Goal: Information Seeking & Learning: Learn about a topic

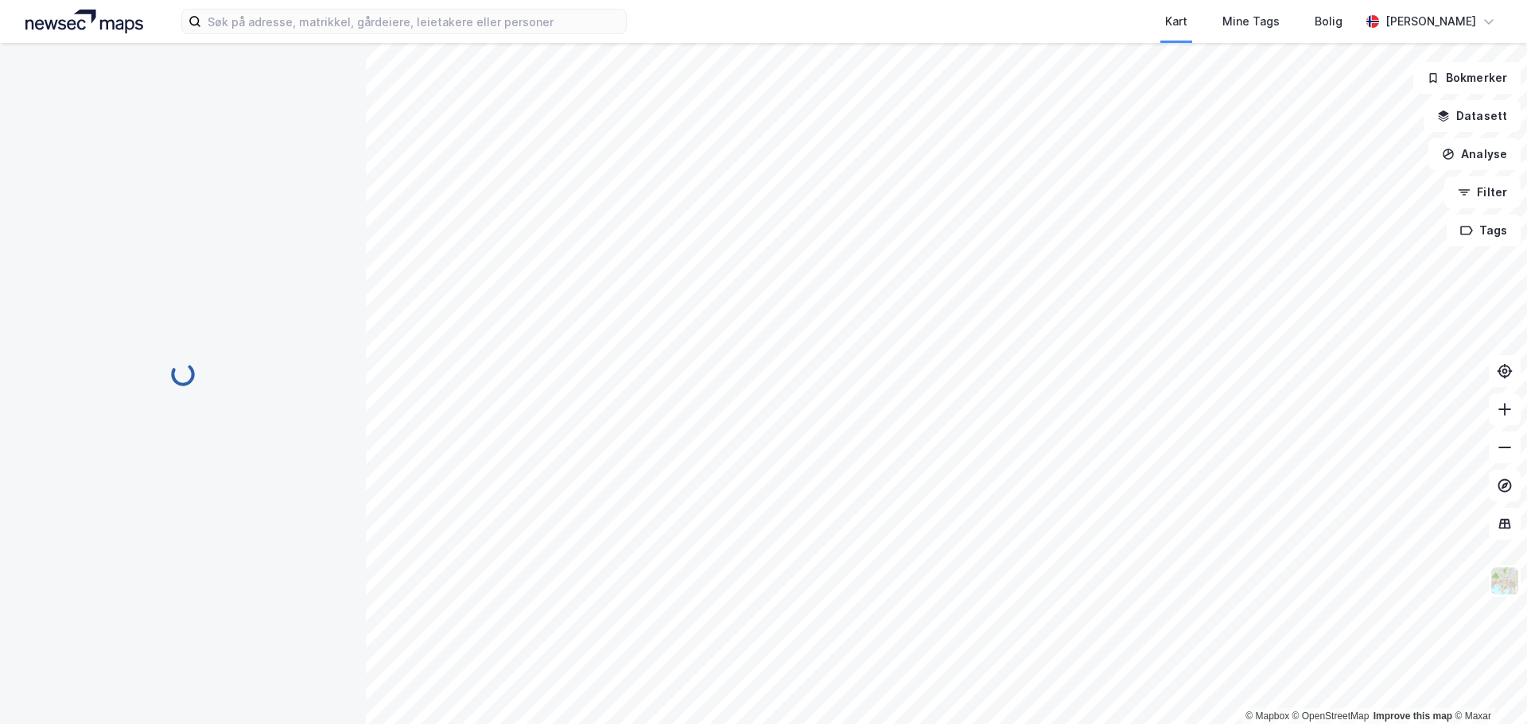
scroll to position [2, 0]
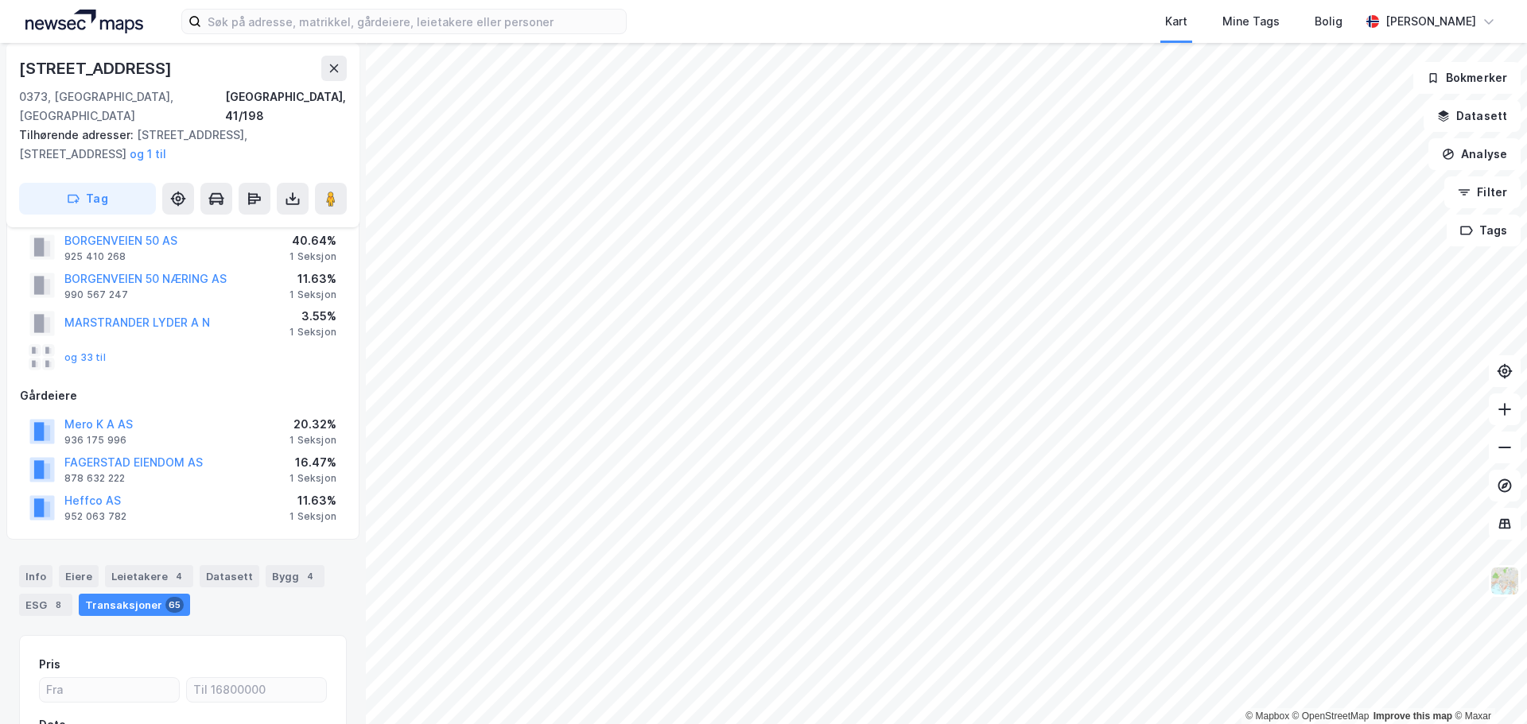
scroll to position [80, 0]
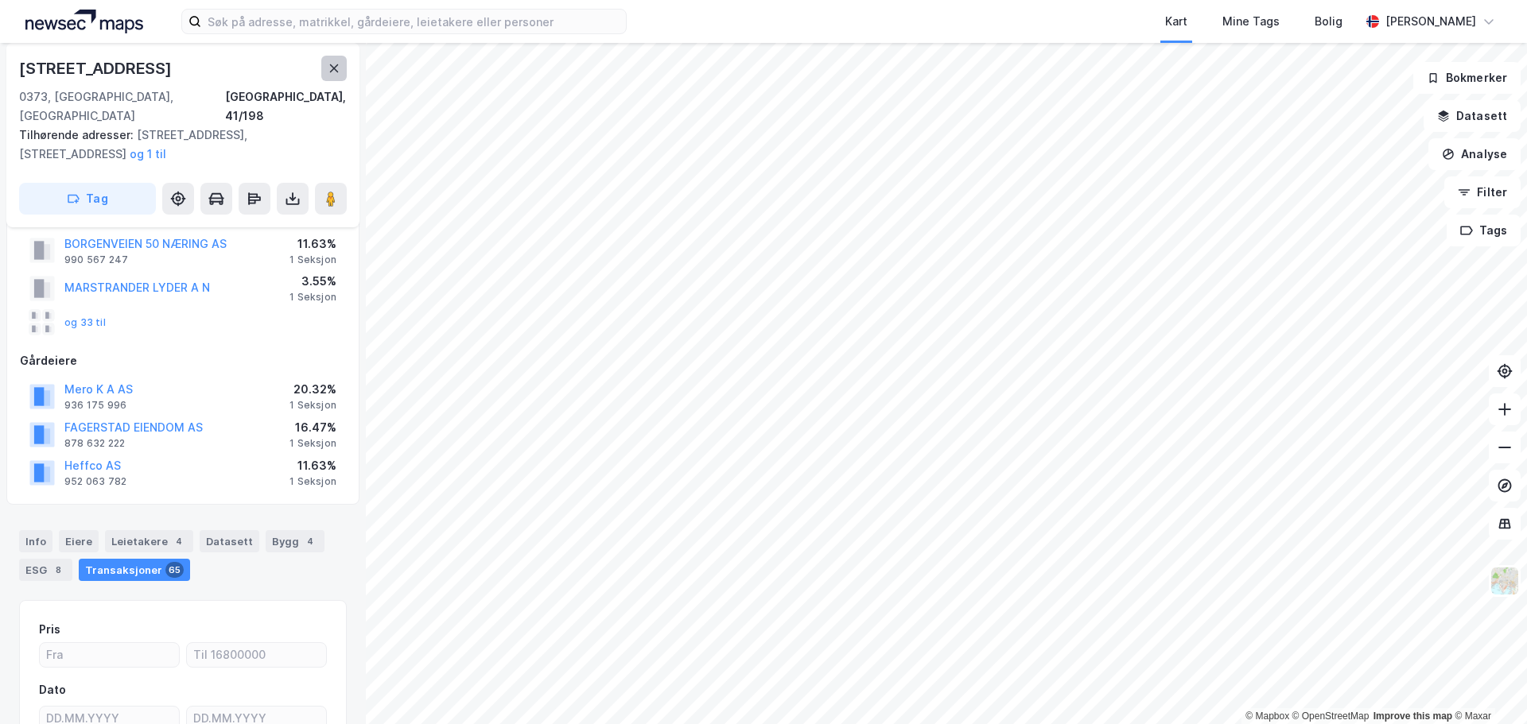
click at [340, 67] on button at bounding box center [333, 68] width 25 height 25
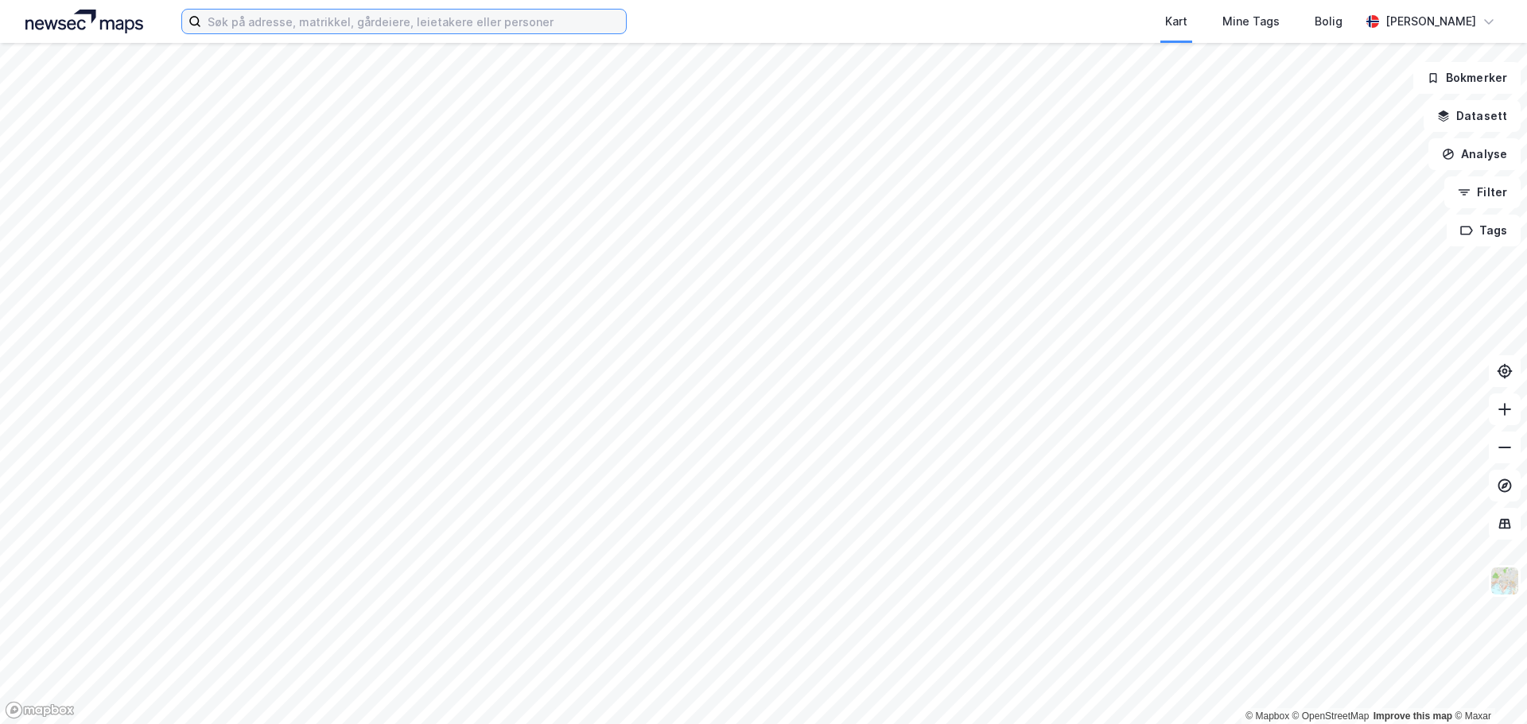
click at [423, 14] on input at bounding box center [413, 22] width 425 height 24
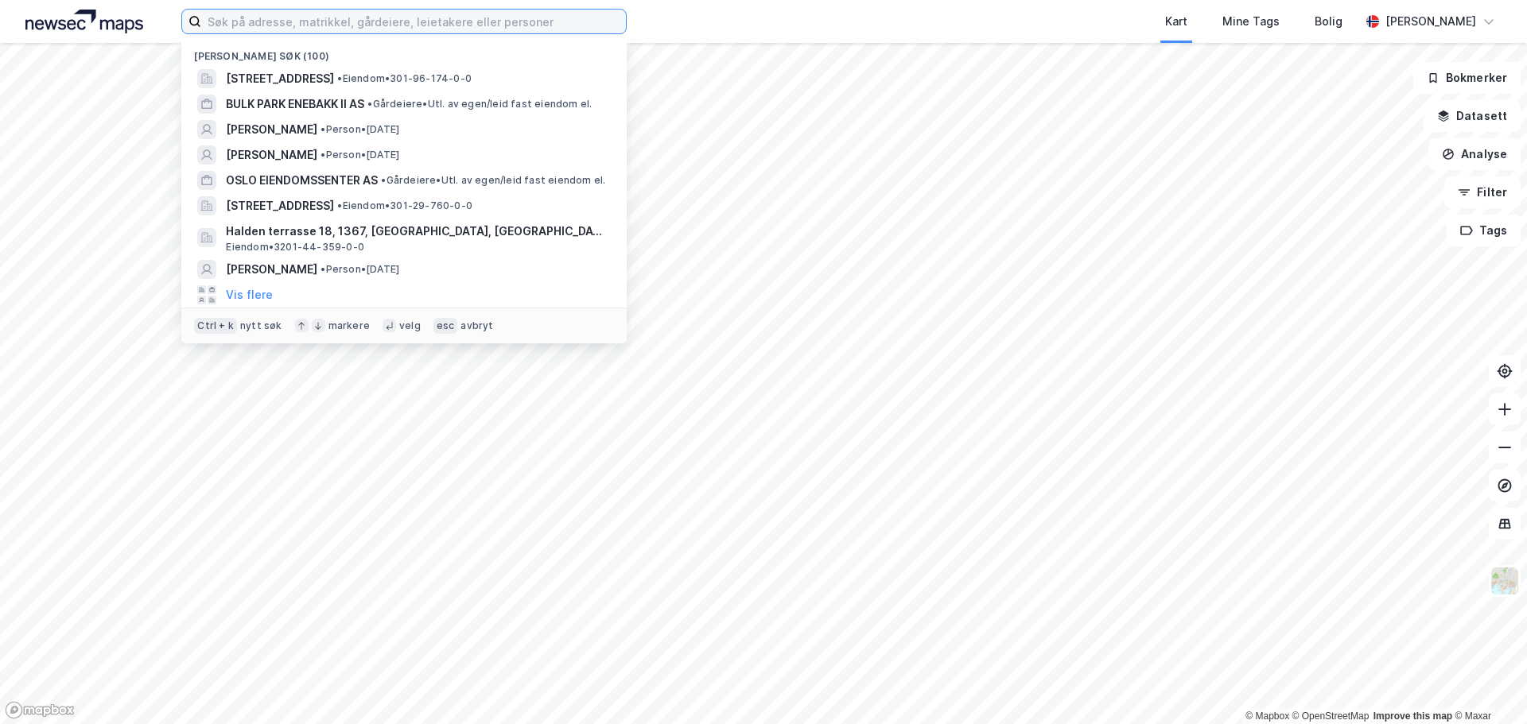
paste input "MADSERUD ALLE’ 33"
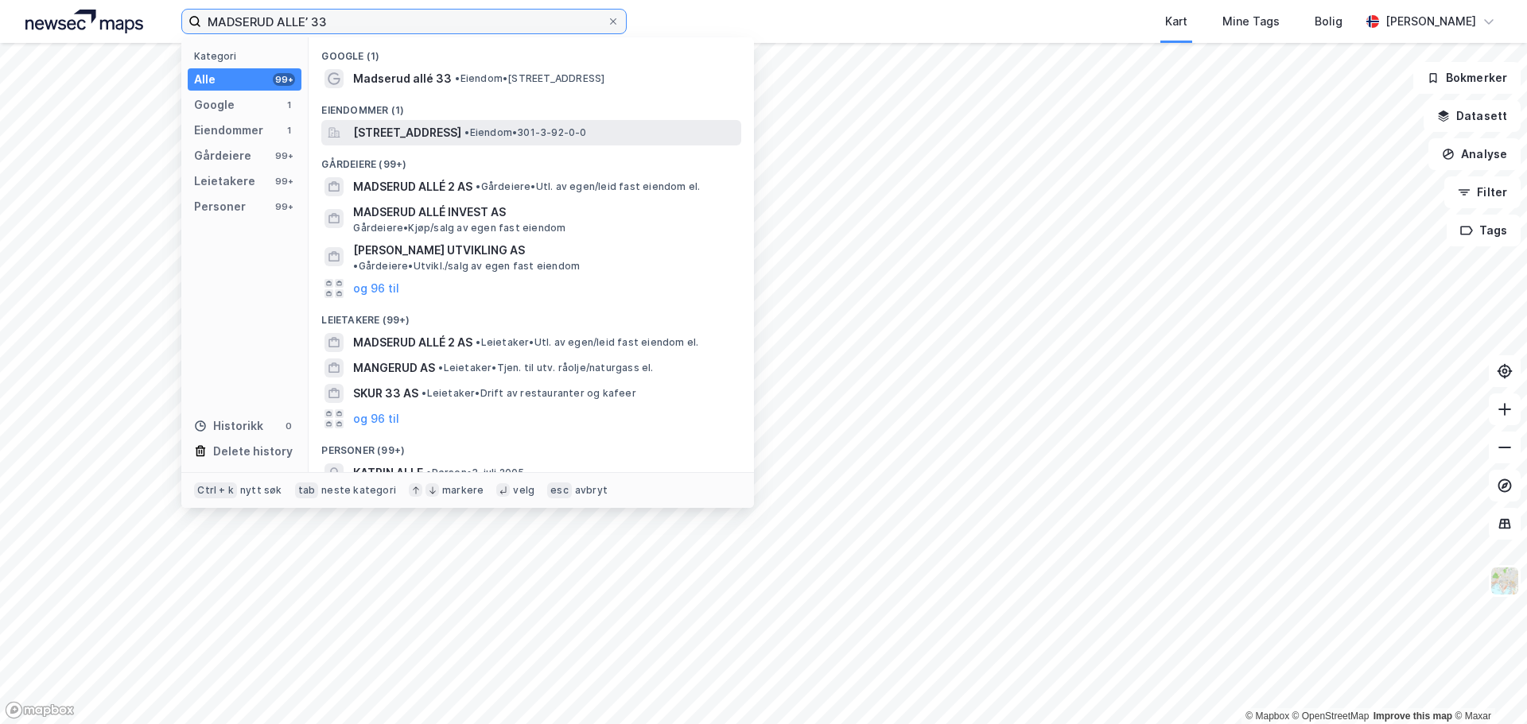
type input "MADSERUD ALLE’ 33"
click at [450, 131] on span "[STREET_ADDRESS]" at bounding box center [407, 132] width 108 height 19
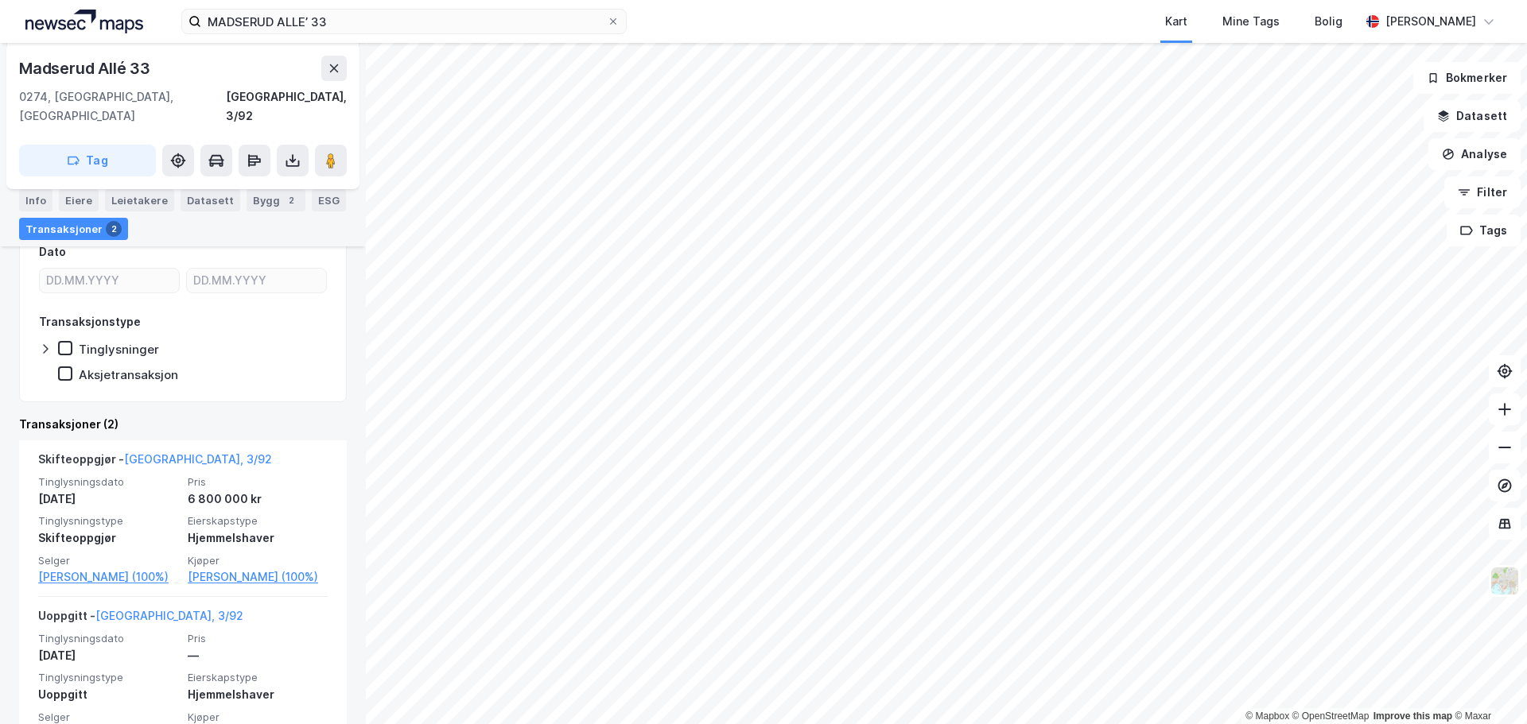
scroll to position [239, 0]
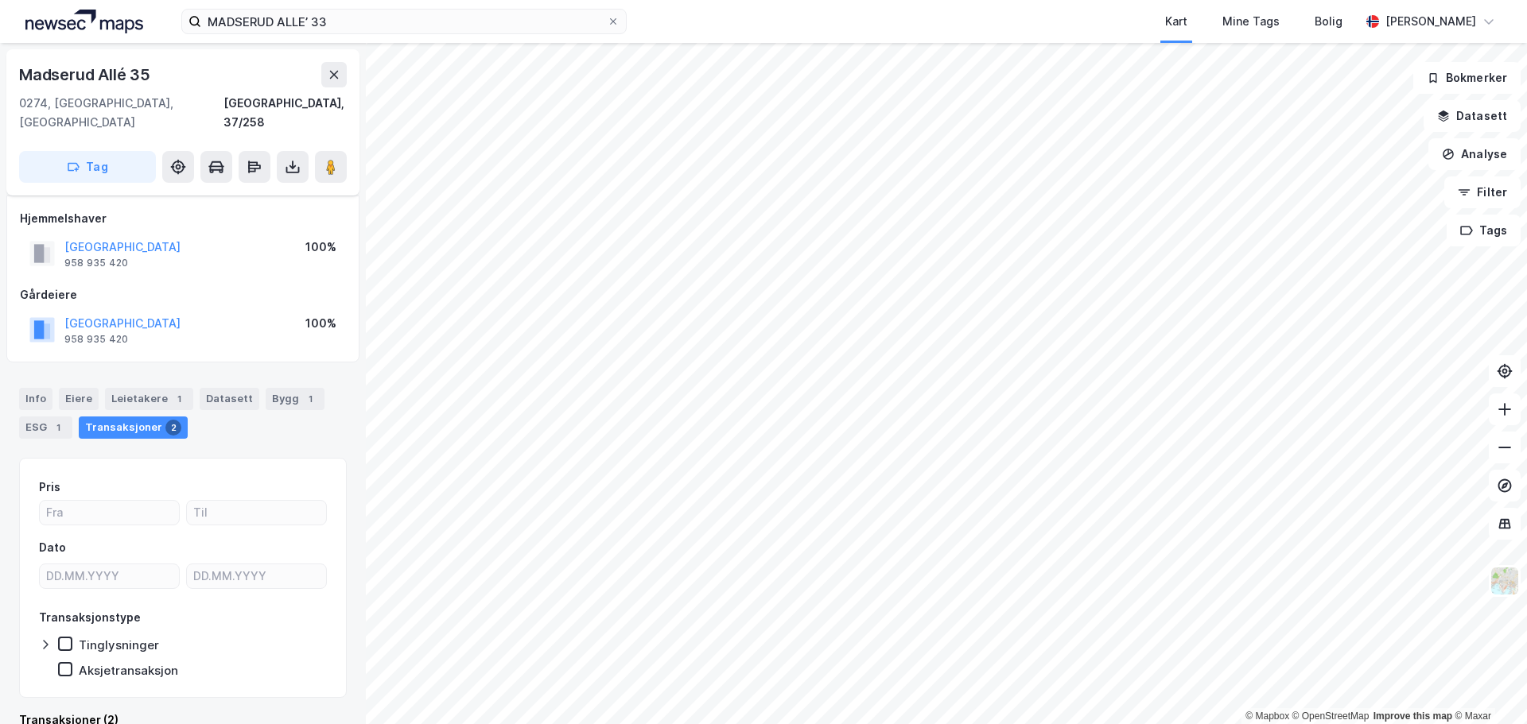
scroll to position [12, 0]
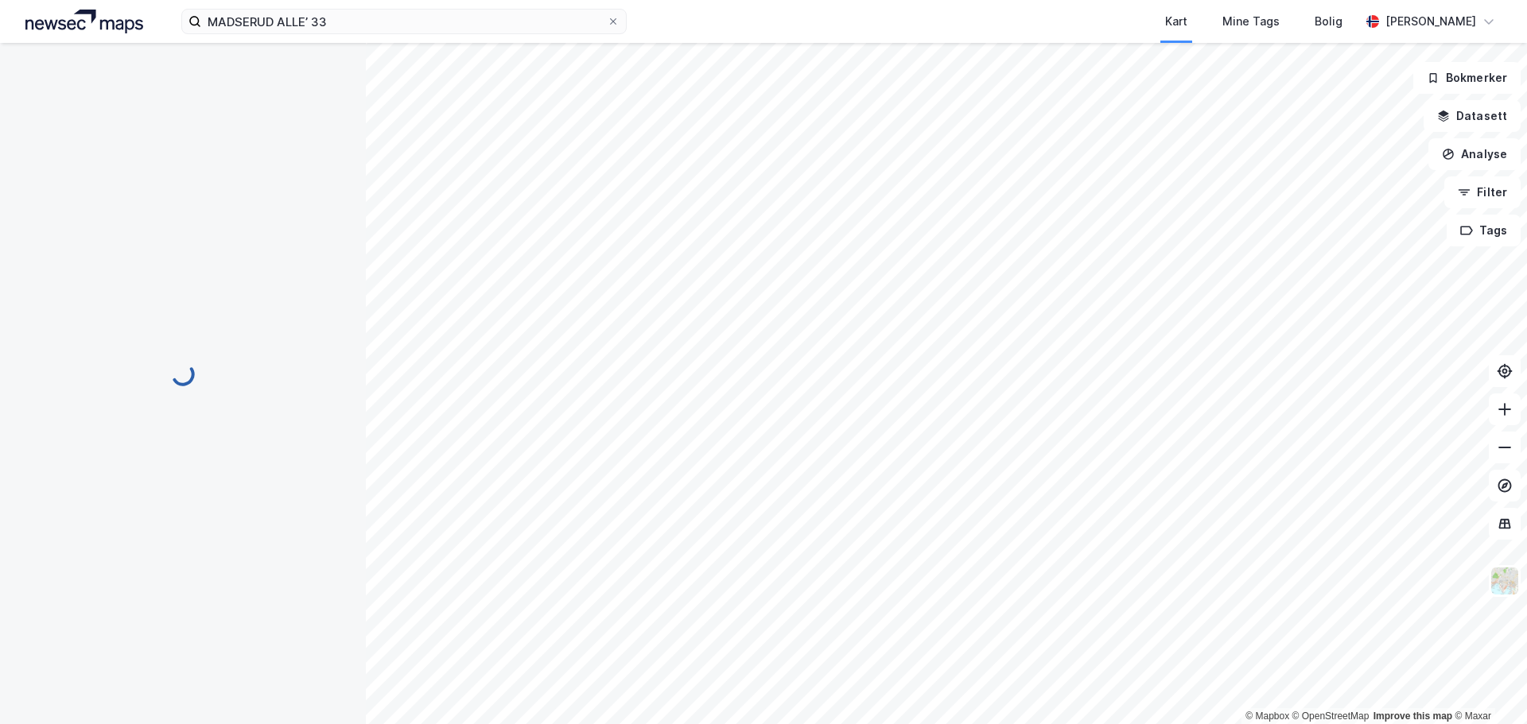
scroll to position [12, 0]
